Goal: Communication & Community: Answer question/provide support

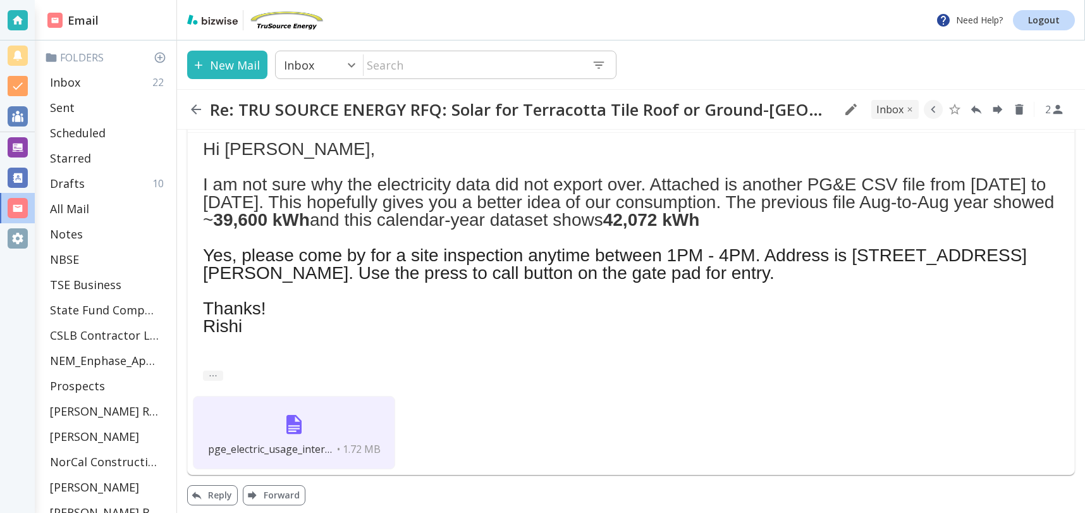
scroll to position [219, 0]
click at [223, 496] on button "Reply" at bounding box center [212, 496] width 51 height 20
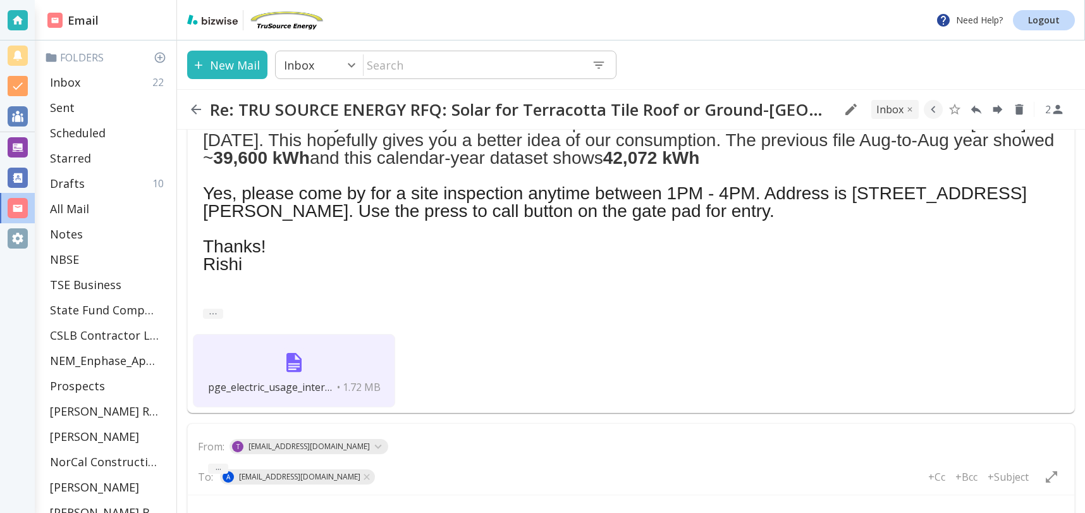
scroll to position [352, 0]
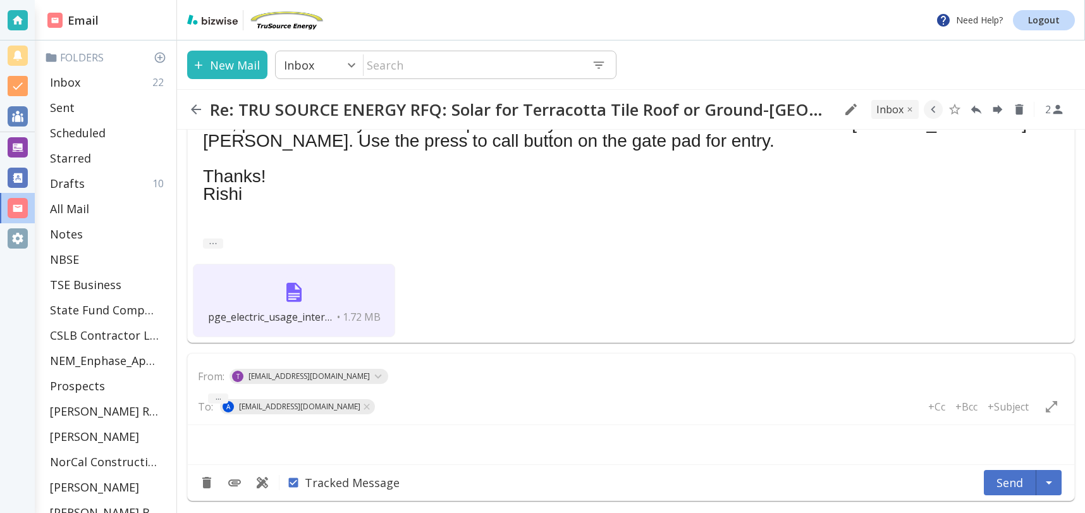
type textarea "<div class="bizwise_content"></div><div class="gmail_signature"><br>--<br><p>Th…"
click at [225, 449] on div "Rich Text Area. Press ALT-0 for help." at bounding box center [631, 447] width 865 height 14
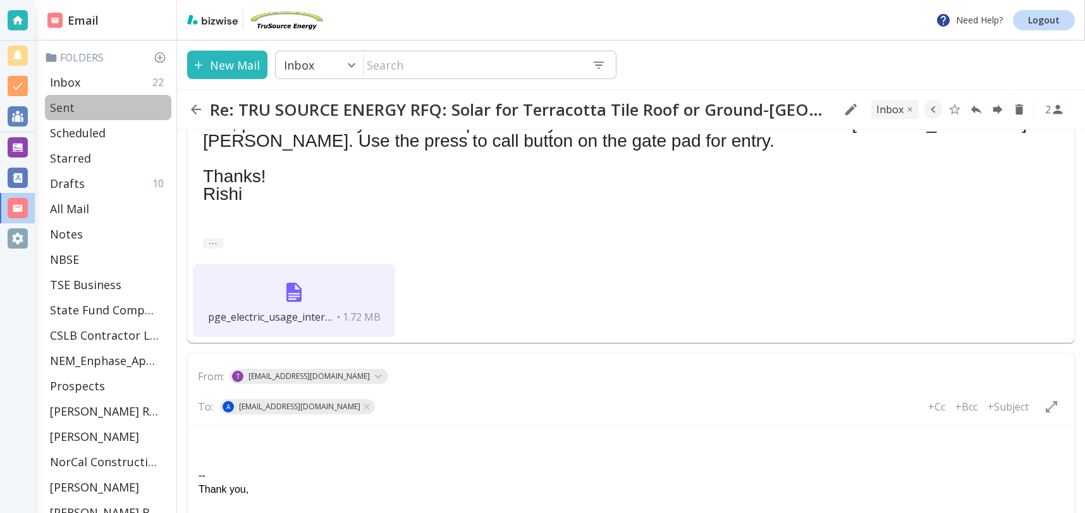
click at [69, 104] on p "Sent" at bounding box center [62, 107] width 25 height 15
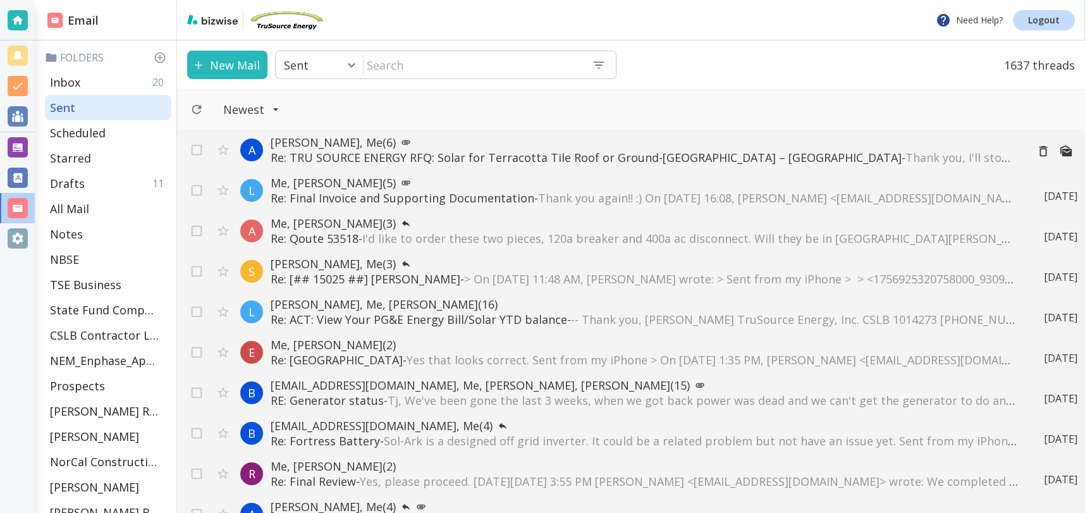
click at [362, 155] on p "Re: TRU SOURCE ENERGY RFQ: Solar for Terracotta Tile Roof or Ground-Mount – Dan…" at bounding box center [644, 157] width 746 height 15
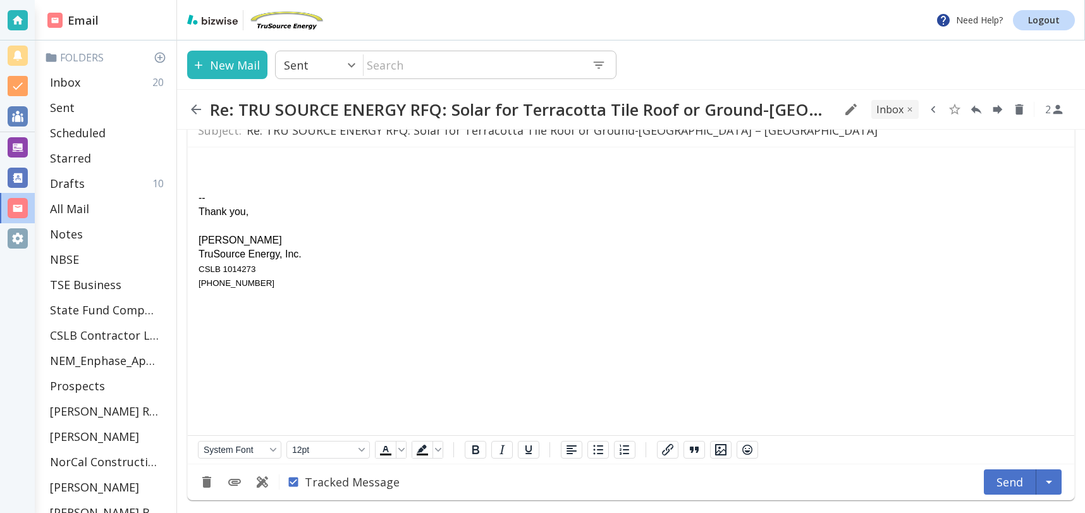
click at [932, 111] on icon "button" at bounding box center [933, 109] width 4 height 7
click at [889, 110] on icon "Move to Folder" at bounding box center [884, 109] width 11 height 9
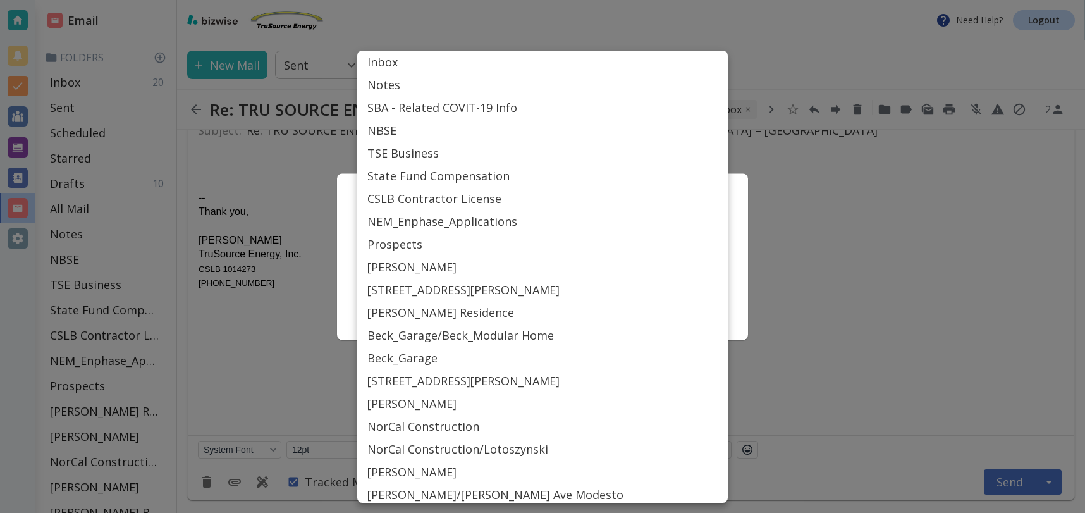
click at [660, 0] on body "Need Help? Logout Email Folders Inbox 20 Sent Scheduled Starred Drafts 10 All M…" at bounding box center [542, 0] width 1085 height 0
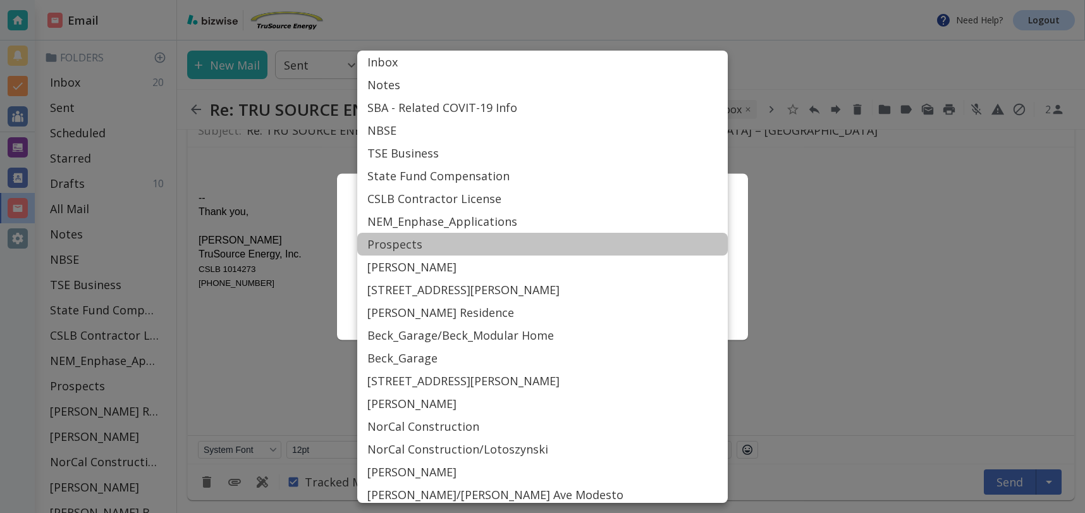
click at [447, 248] on li "Prospects" at bounding box center [542, 244] width 371 height 23
type input "Label_19"
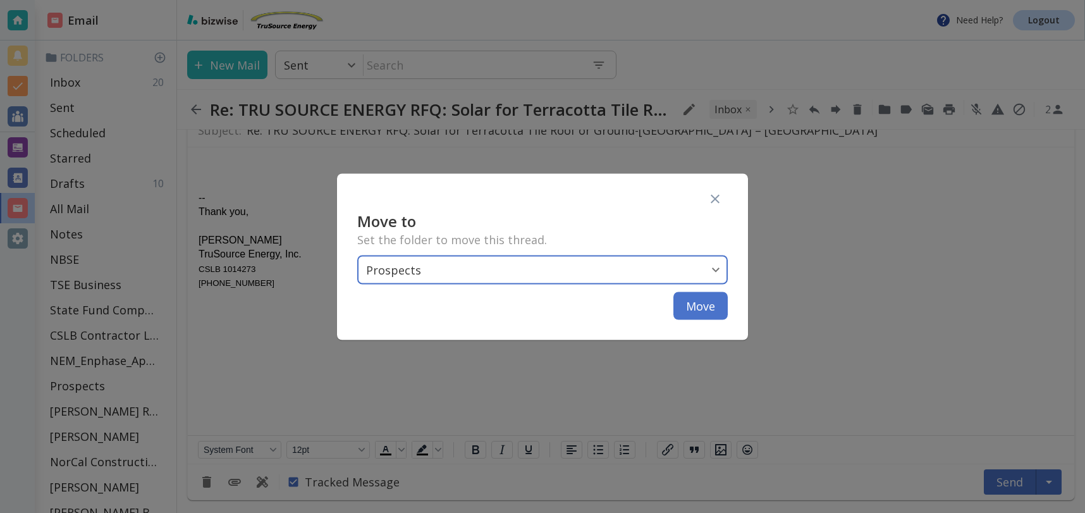
click at [694, 309] on button "Move" at bounding box center [701, 306] width 54 height 28
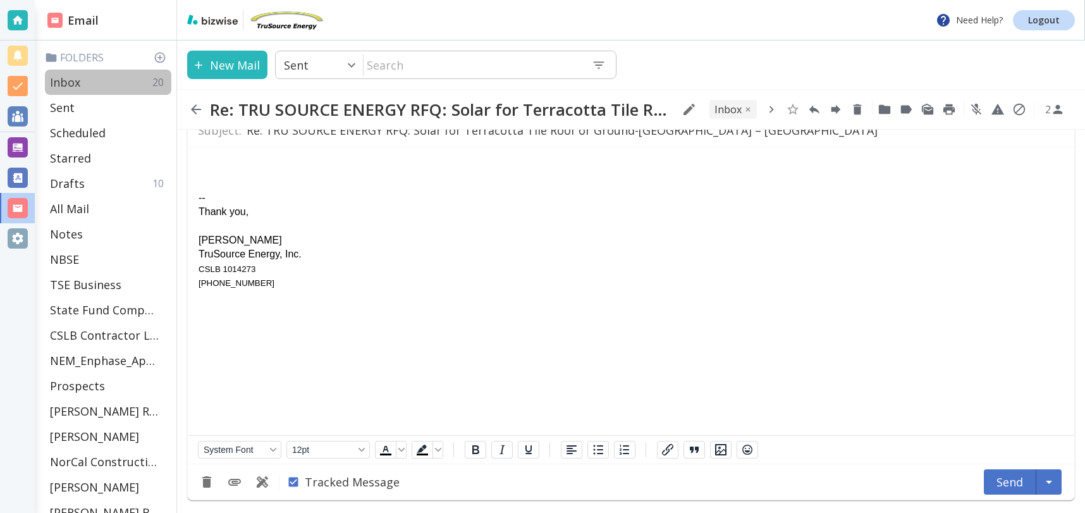
click at [68, 76] on p "Inbox" at bounding box center [65, 82] width 30 height 15
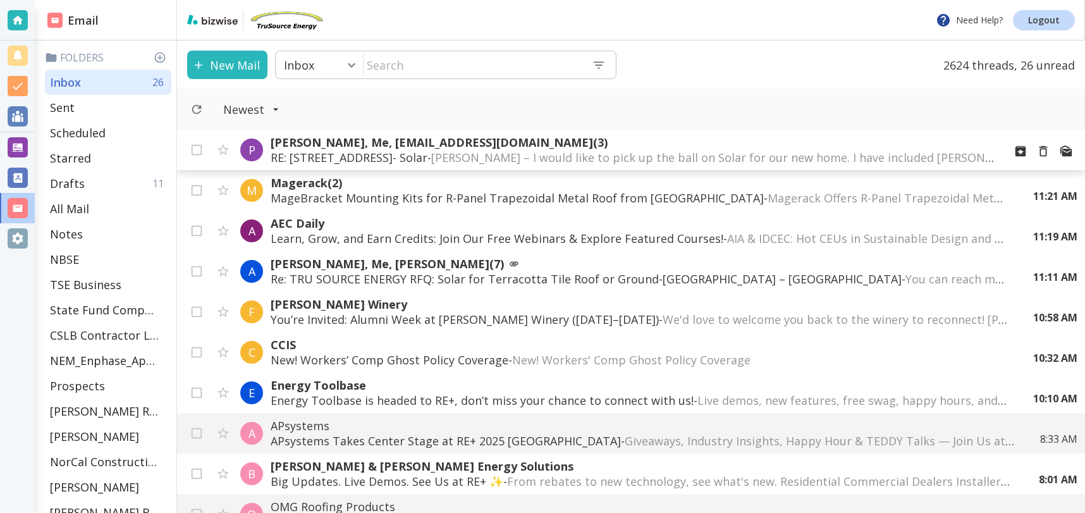
click at [455, 157] on p "RE: [STREET_ADDRESS]- Solar - [PERSON_NAME] – I would like to pick up the ball …" at bounding box center [632, 157] width 723 height 15
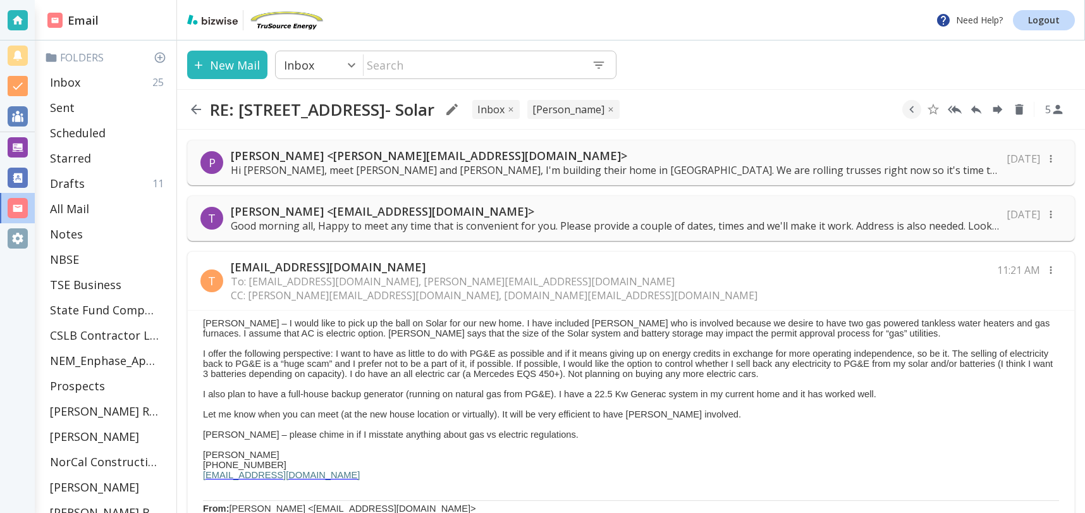
click at [618, 278] on div "T [EMAIL_ADDRESS][DOMAIN_NAME] To: [EMAIL_ADDRESS][DOMAIN_NAME], [PERSON_NAME][…" at bounding box center [631, 281] width 887 height 59
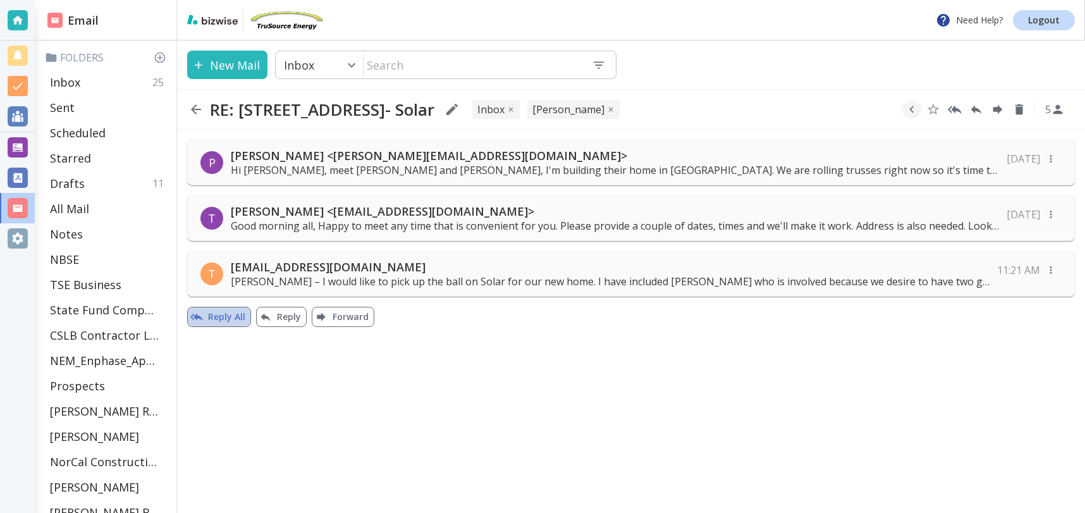
click at [221, 316] on button "Reply All" at bounding box center [219, 317] width 64 height 20
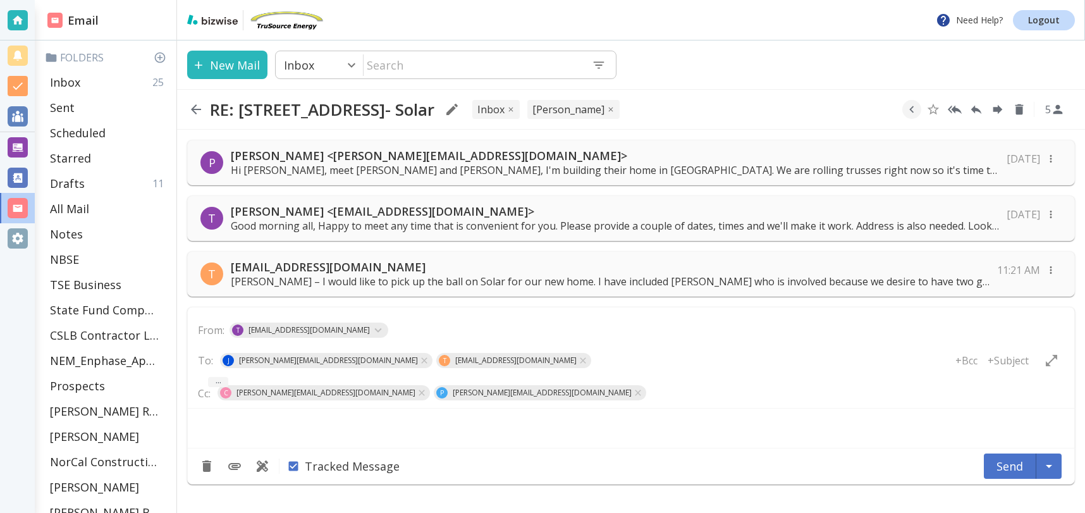
type textarea "<div class="bizwise_content"></div><div class="gmail_signature"><br>--<br><p>Th…"
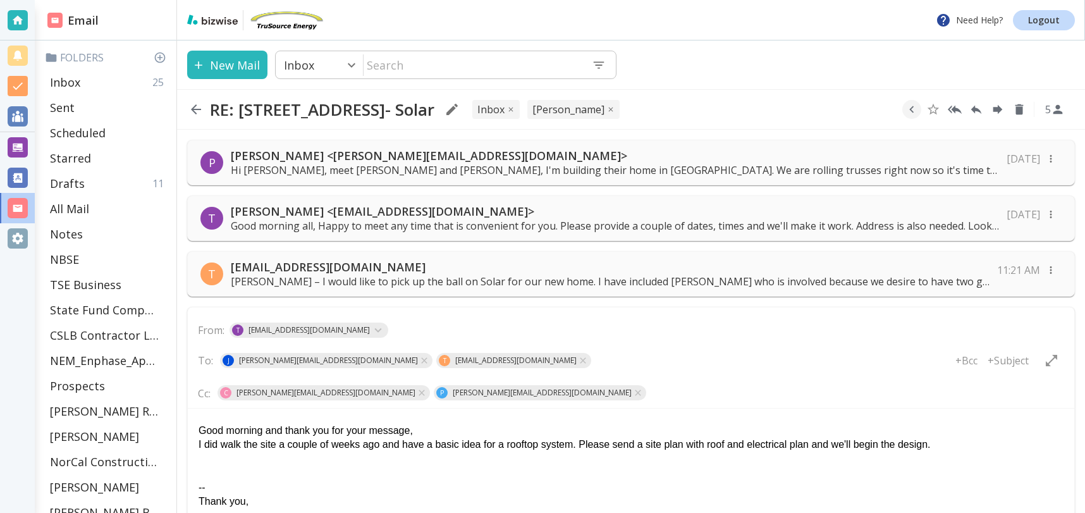
click at [960, 441] on div "I did walk the site a couple of weeks ago and have a basic idea for a rooftop s…" at bounding box center [631, 445] width 865 height 14
click at [1040, 446] on div "I did walk the site a couple of weeks ago and have a basic idea for a rooftop s…" at bounding box center [631, 452] width 865 height 28
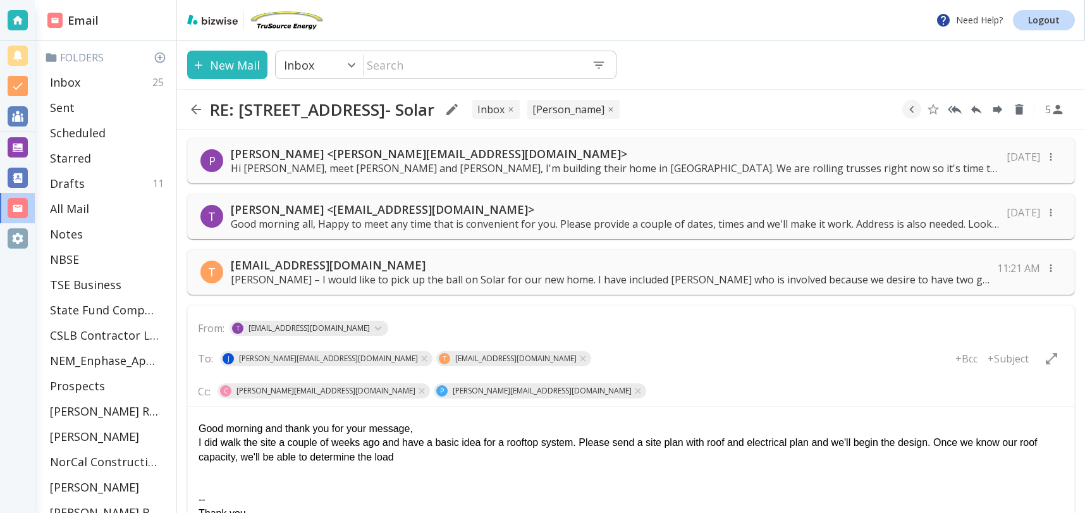
click at [414, 459] on div "I did walk the site a couple of weeks ago and have a basic idea for a rooftop s…" at bounding box center [631, 450] width 865 height 28
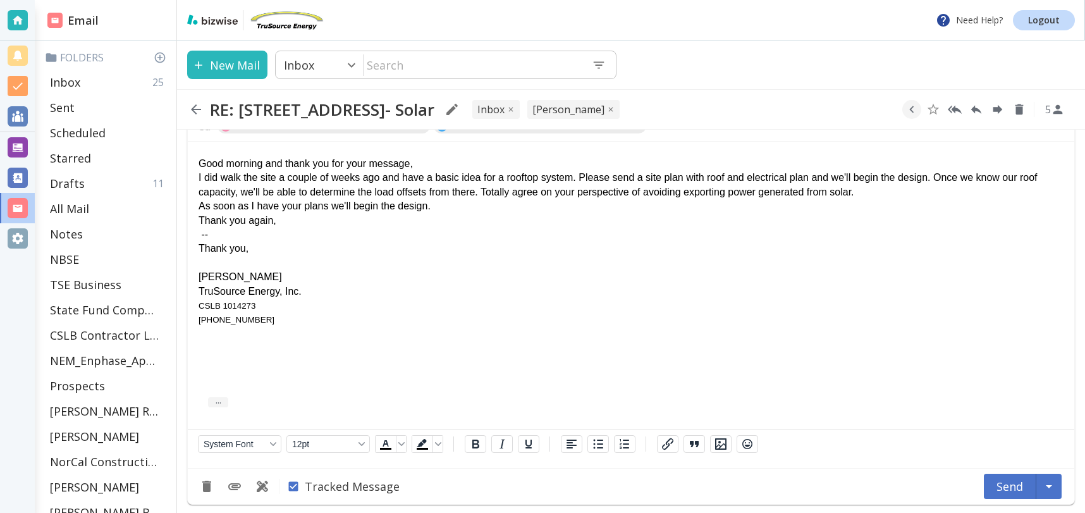
scroll to position [271, 0]
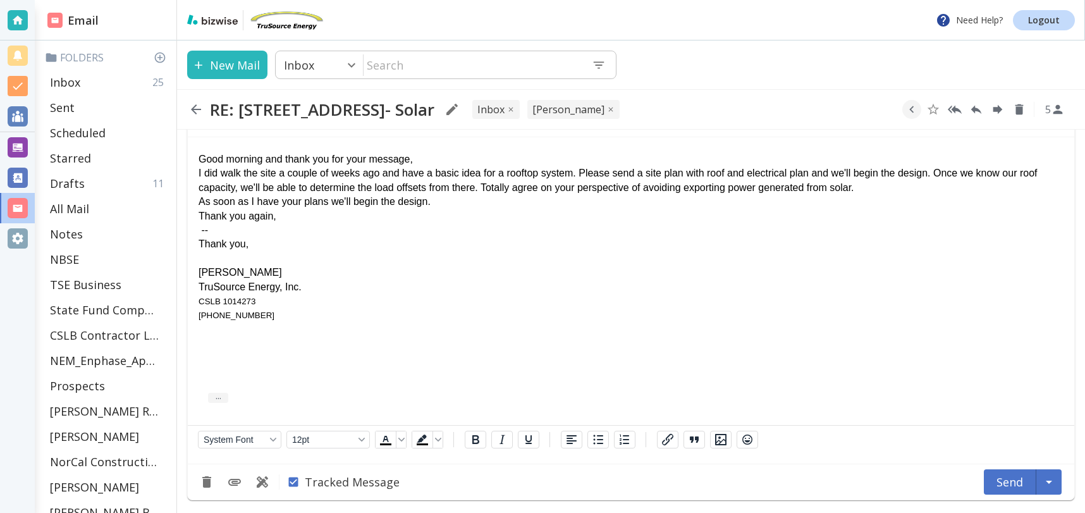
click at [1011, 477] on button "Send" at bounding box center [1010, 481] width 52 height 25
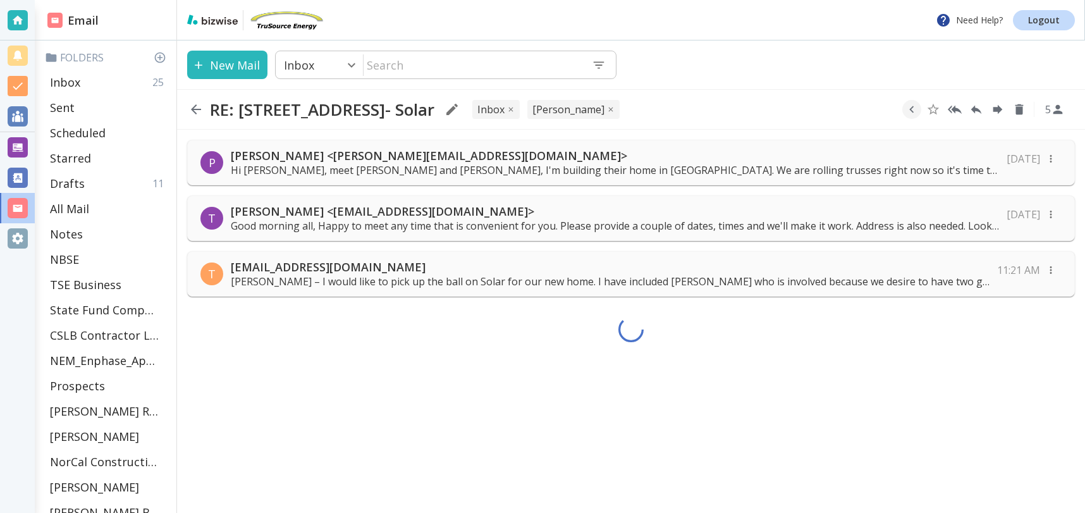
scroll to position [0, 0]
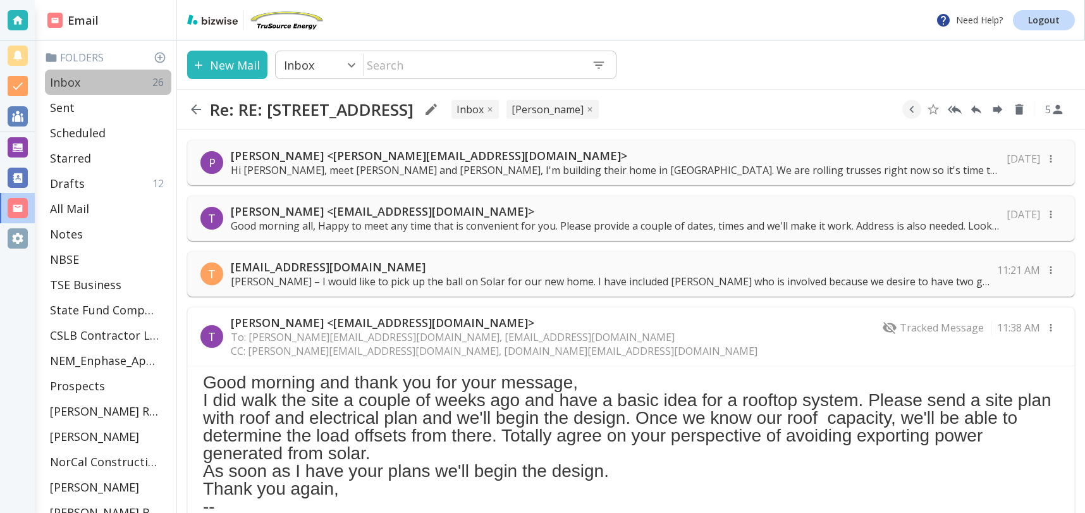
click at [71, 80] on p "Inbox" at bounding box center [65, 82] width 30 height 15
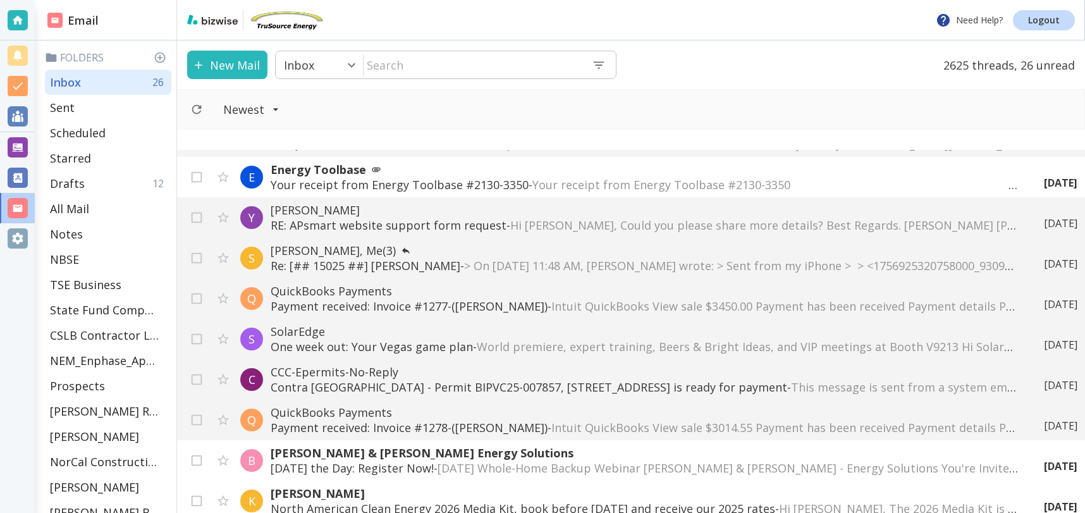
scroll to position [584, 0]
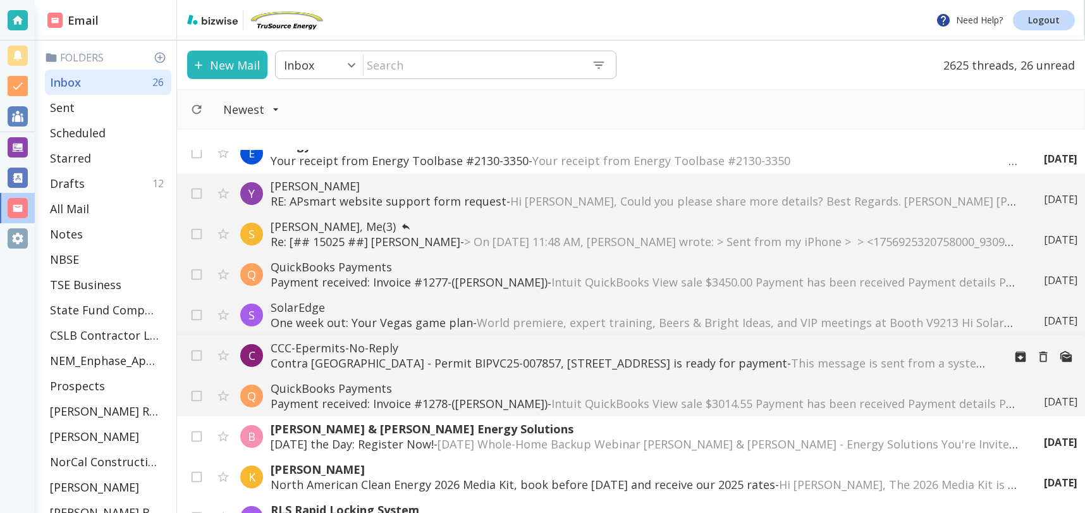
click at [483, 364] on p "Contra [GEOGRAPHIC_DATA] - Permit BIPVC25-007857, [STREET_ADDRESS] is ready for…" at bounding box center [632, 362] width 723 height 15
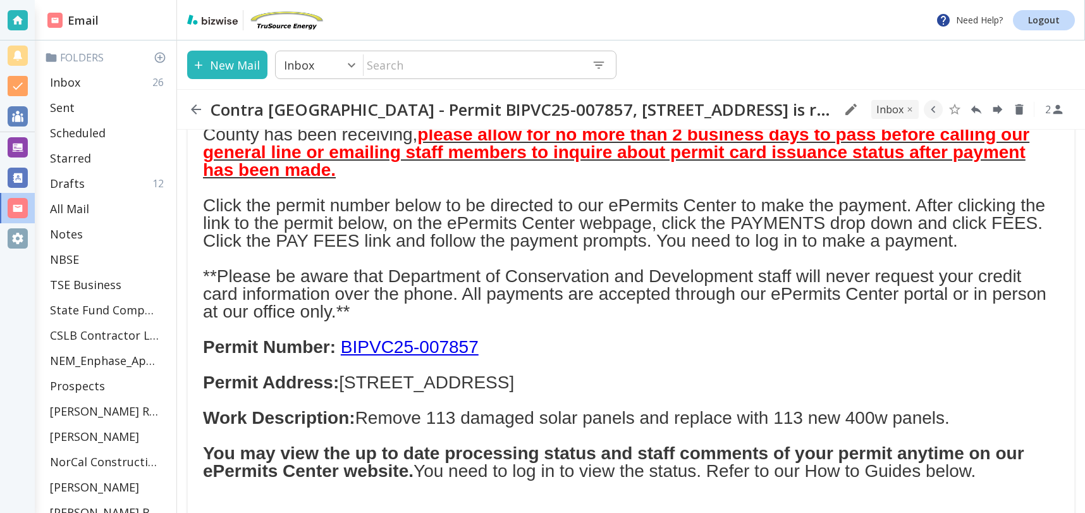
scroll to position [263, 0]
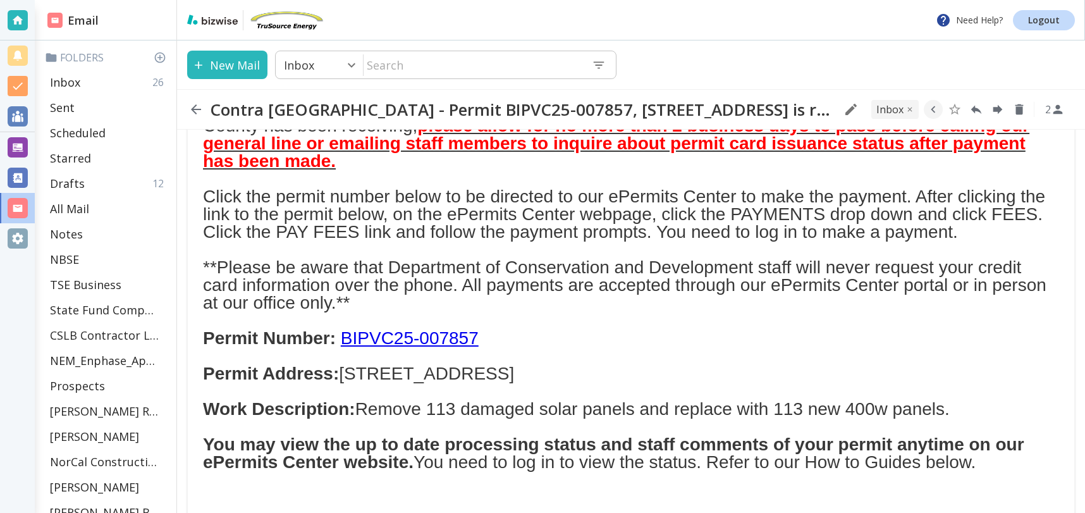
click at [418, 341] on link "BIPVC25-007857" at bounding box center [410, 338] width 138 height 20
click at [410, 338] on link "BIPVC25-007857" at bounding box center [410, 338] width 138 height 20
